Goal: Task Accomplishment & Management: Complete application form

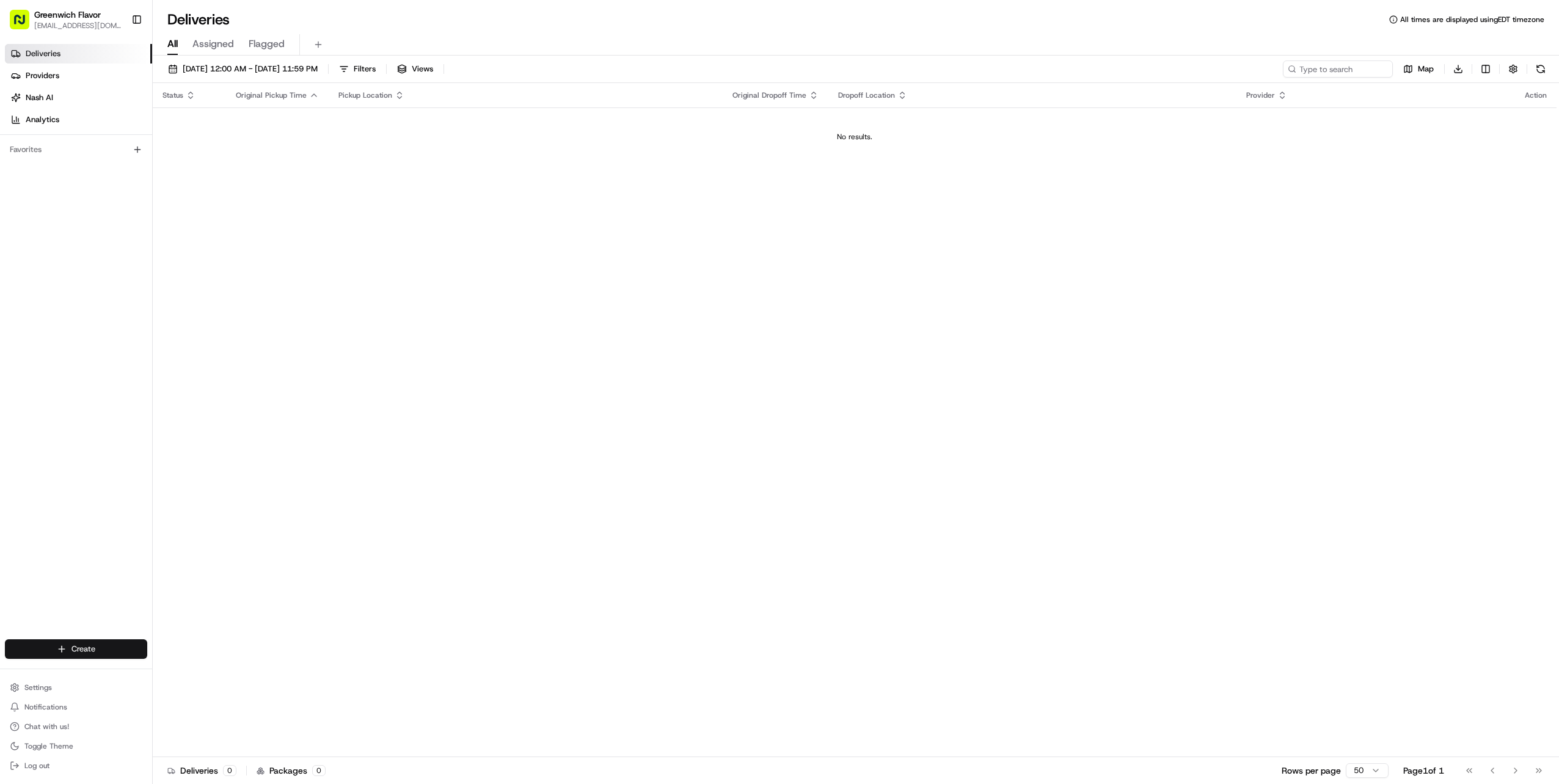
click at [80, 646] on html "Greenwich Flavor [EMAIL_ADDRESS][DOMAIN_NAME] Toggle Sidebar Deliveries Provide…" at bounding box center [780, 392] width 1559 height 784
click at [172, 669] on link "Delivery" at bounding box center [220, 671] width 136 height 22
